Goal: Check status

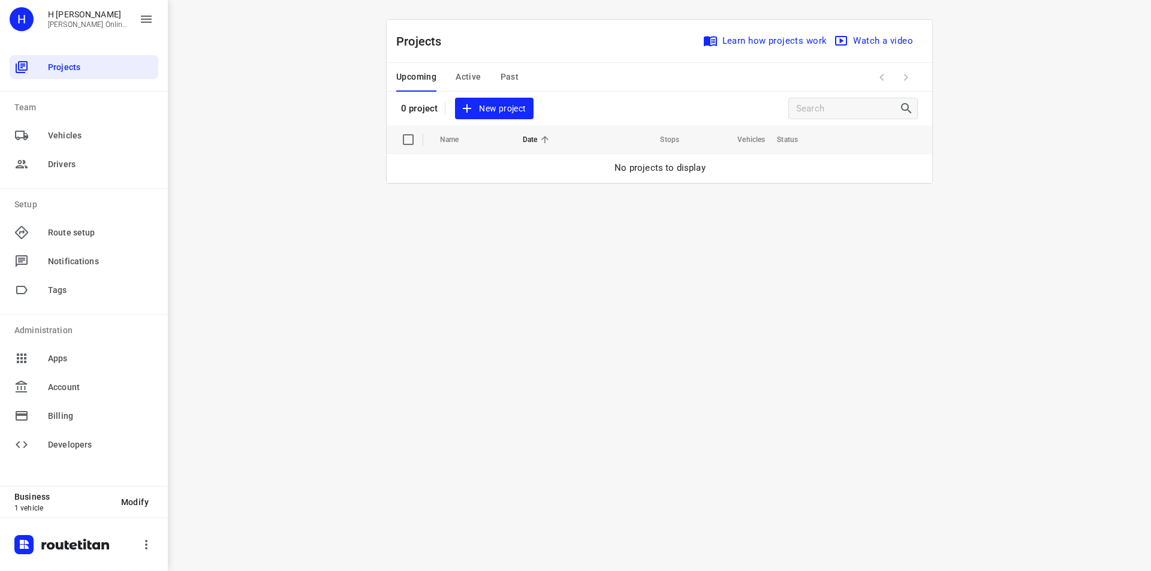
click at [477, 76] on span "Active" at bounding box center [468, 77] width 25 height 15
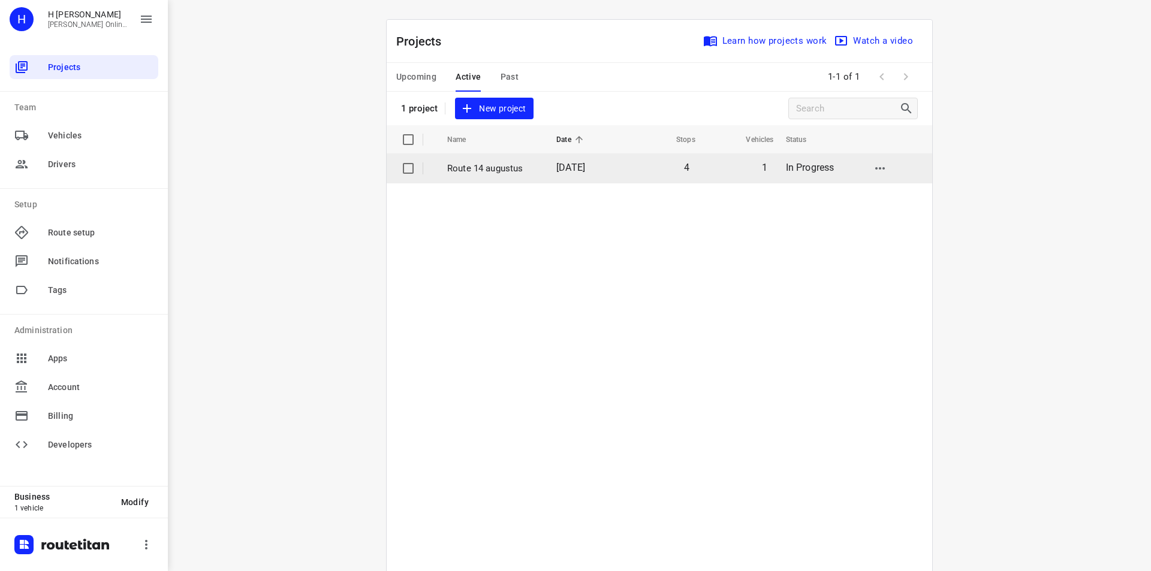
click at [697, 170] on td "4" at bounding box center [660, 168] width 76 height 29
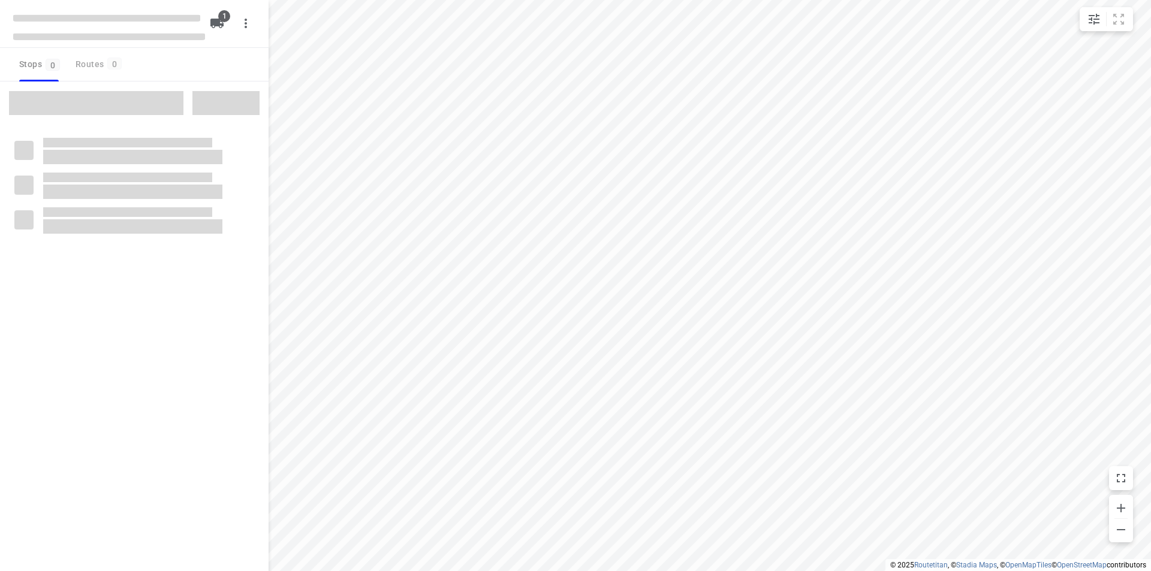
type input "distance"
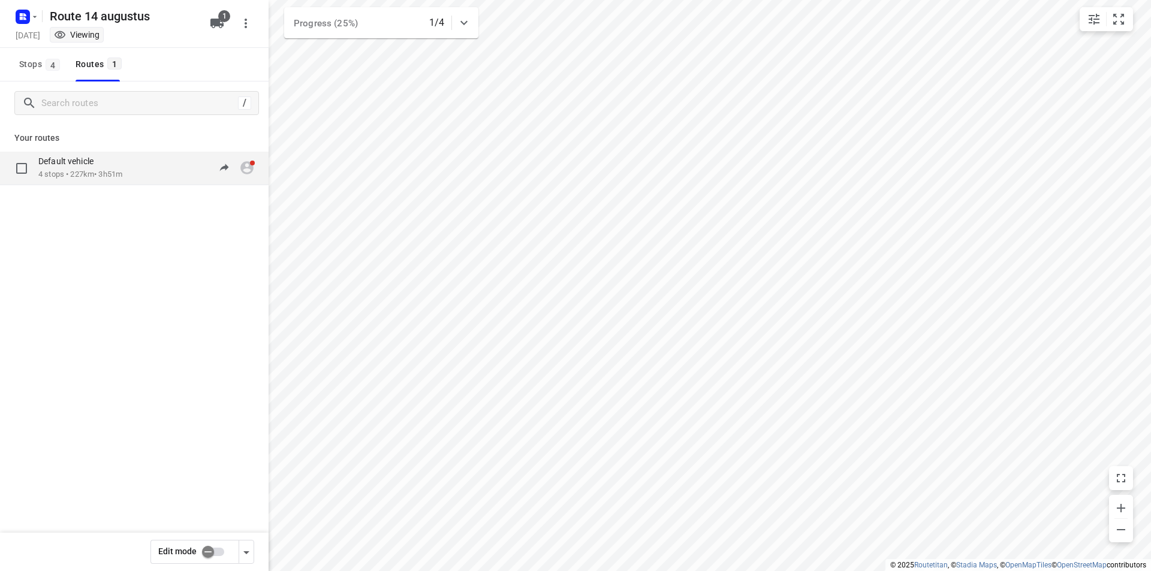
click at [140, 178] on div "Default vehicle 4 stops • 227km • 3h51m 08:01-11:47" at bounding box center [153, 168] width 230 height 25
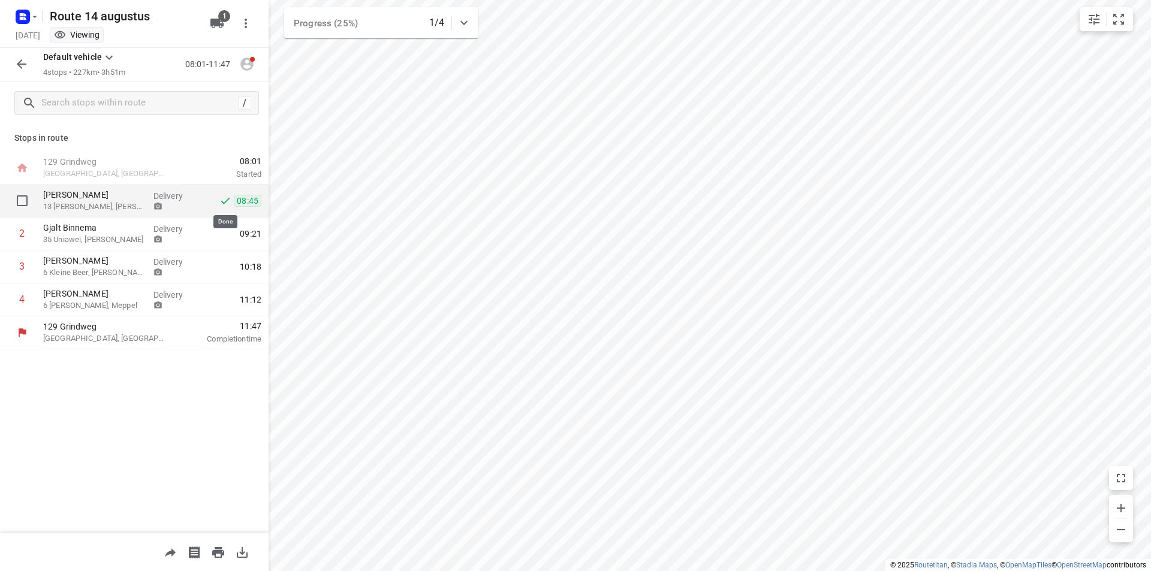
click at [223, 206] on icon at bounding box center [225, 201] width 12 height 12
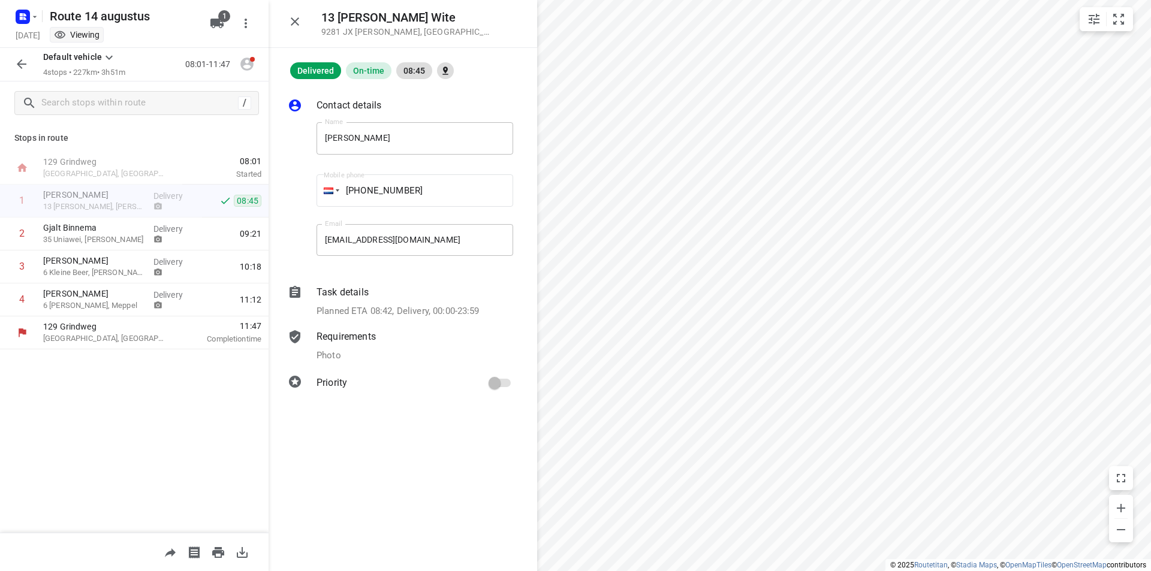
click at [348, 347] on div "Requirements Photo" at bounding box center [414, 346] width 201 height 38
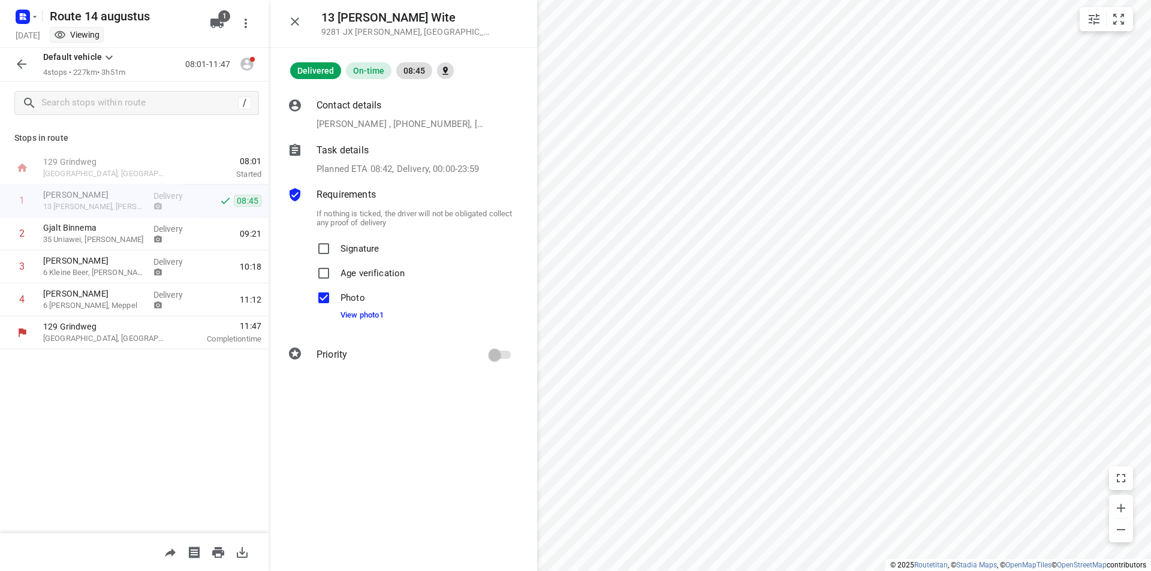
click at [367, 320] on div "Photo View photo 1" at bounding box center [362, 307] width 43 height 43
click at [368, 319] on link "View photo 1" at bounding box center [362, 315] width 43 height 9
